Goal: Task Accomplishment & Management: Manage account settings

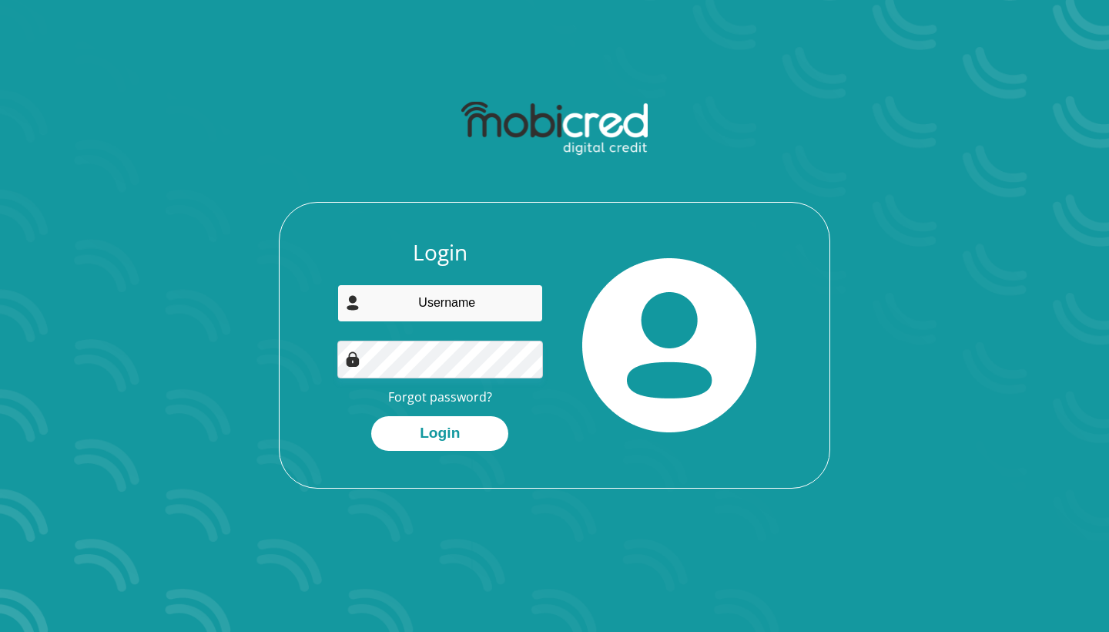
type input "[EMAIL_ADDRESS][DOMAIN_NAME]"
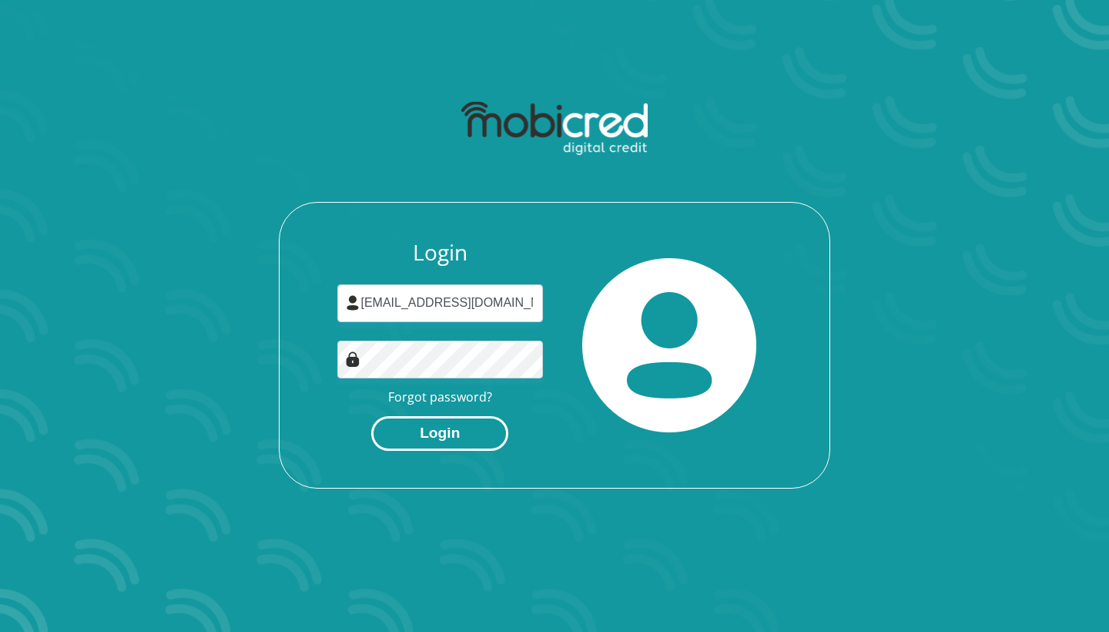
click at [457, 440] on button "Login" at bounding box center [439, 433] width 137 height 35
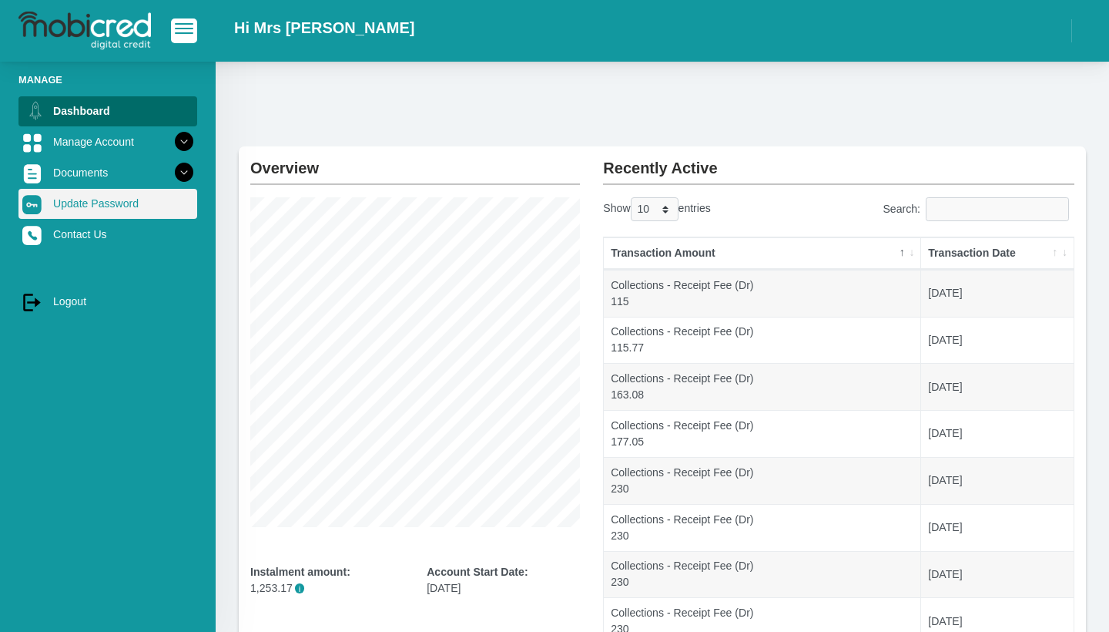
click at [117, 209] on link "Update Password" at bounding box center [107, 203] width 179 height 29
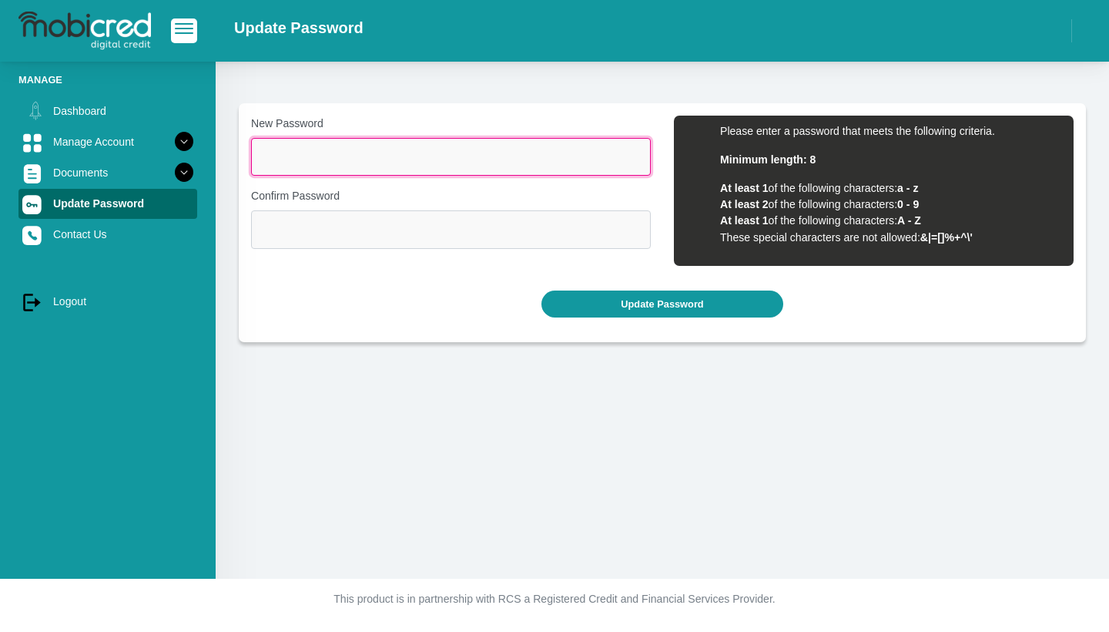
click at [319, 146] on input "New Password" at bounding box center [451, 157] width 400 height 38
type input "Aa@123456"
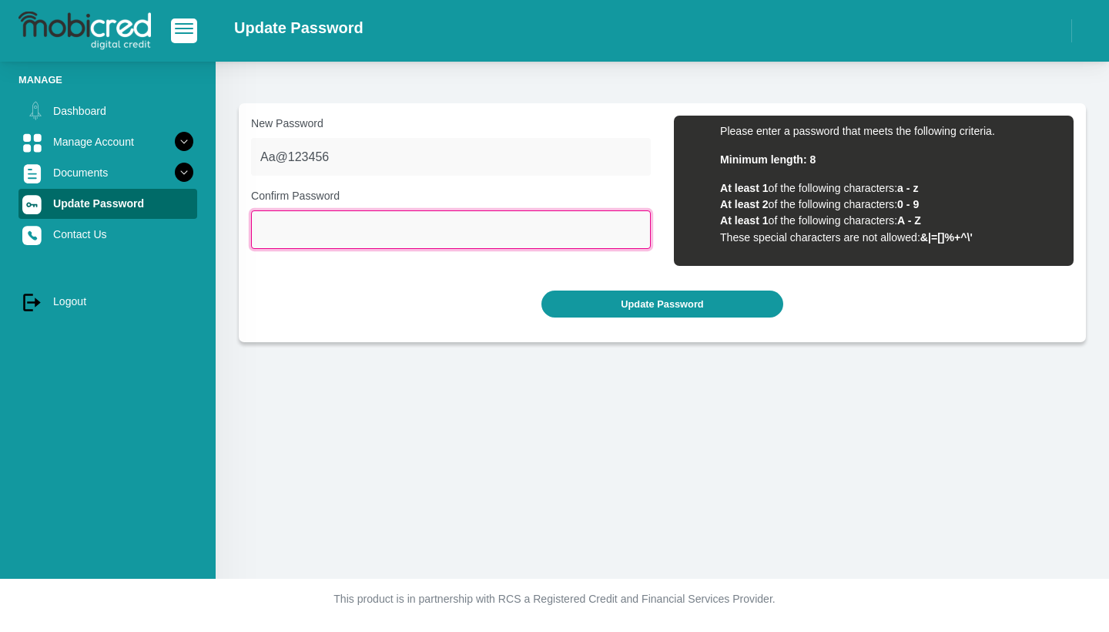
click at [317, 230] on input "Confirm Password" at bounding box center [451, 229] width 400 height 38
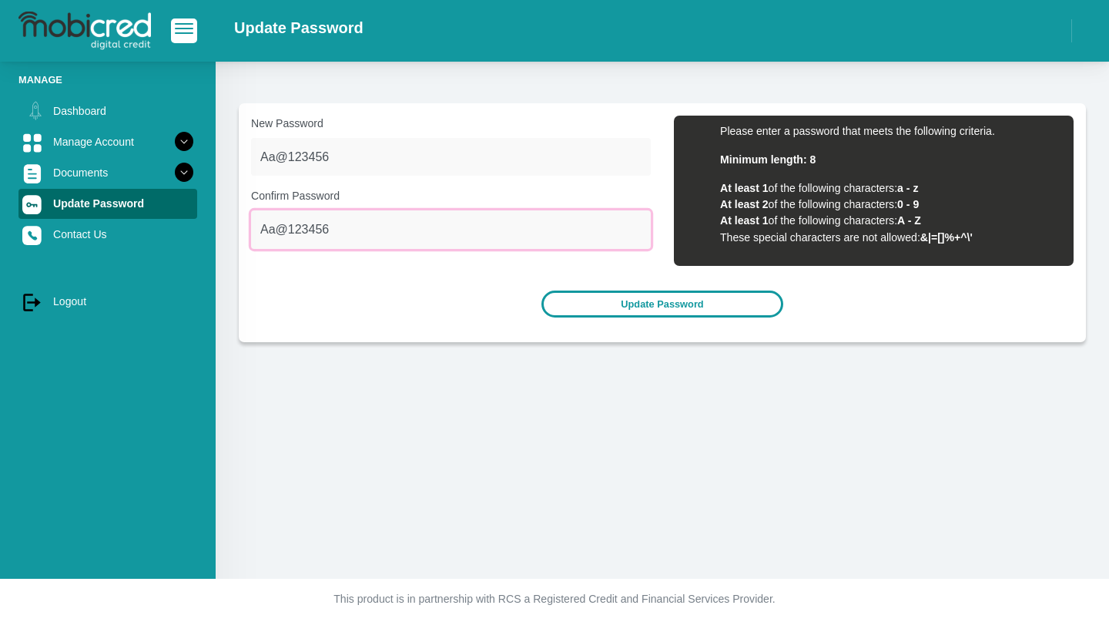
type input "Aa@123456"
click at [612, 307] on button "Update Password" at bounding box center [661, 303] width 241 height 27
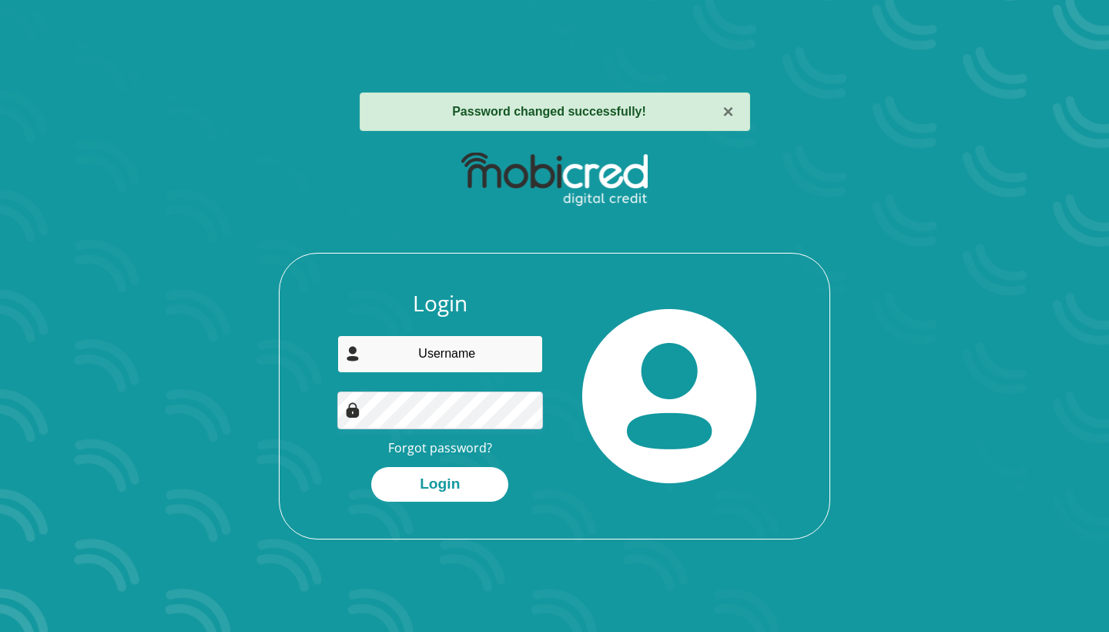
type input "[EMAIL_ADDRESS][DOMAIN_NAME]"
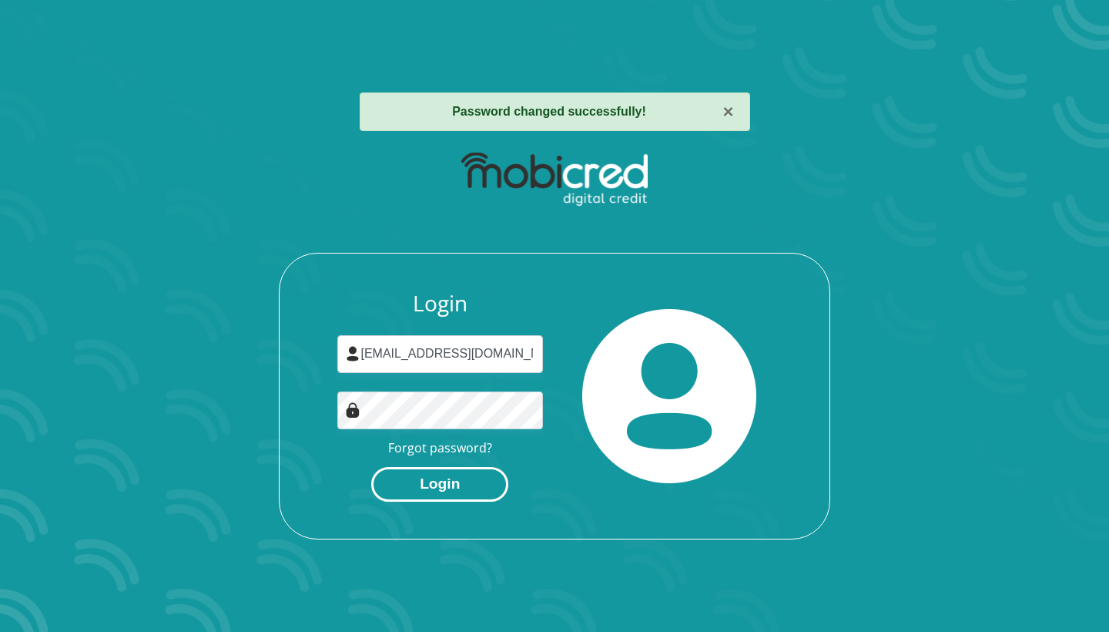
click at [451, 478] on button "Login" at bounding box center [439, 484] width 137 height 35
